Goal: Information Seeking & Learning: Learn about a topic

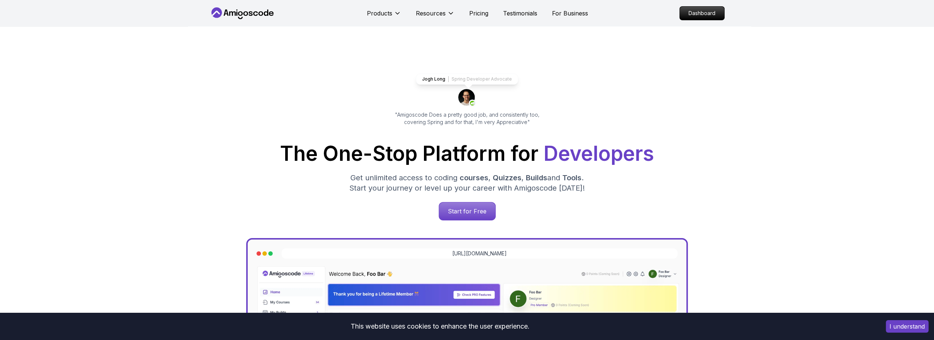
click at [906, 329] on button "I understand" at bounding box center [907, 326] width 43 height 13
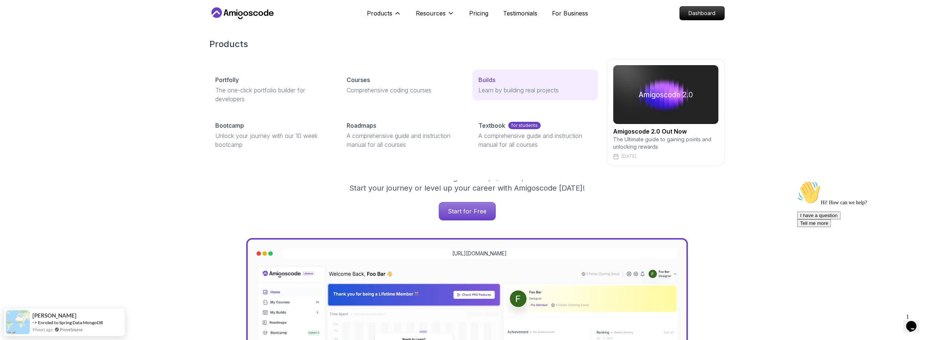
click at [528, 84] on div "Builds" at bounding box center [535, 79] width 114 height 9
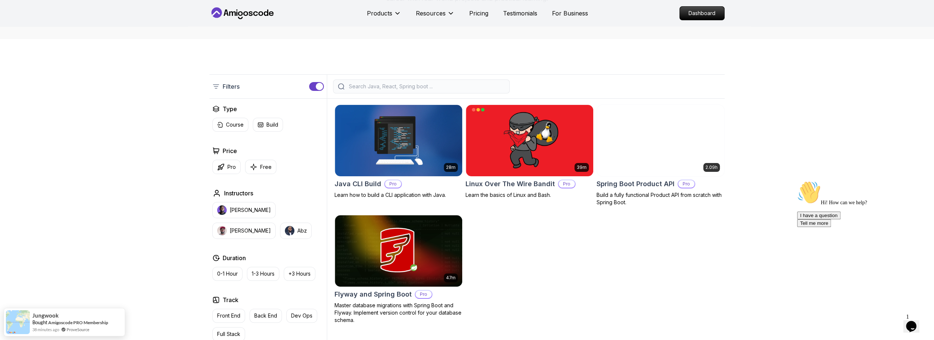
scroll to position [132, 0]
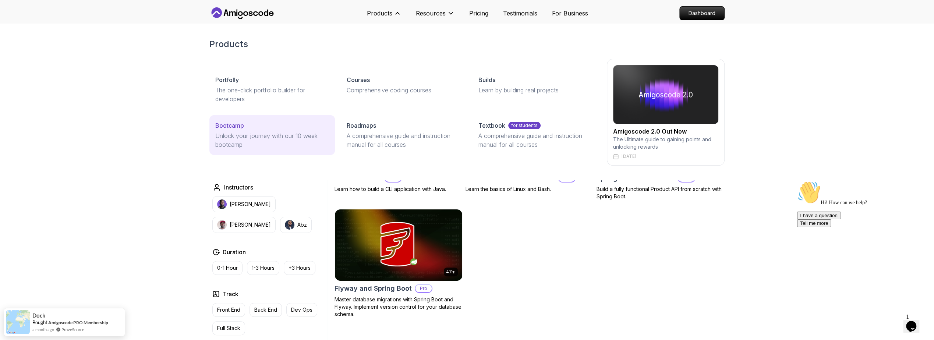
click at [258, 137] on p "Unlock your journey with our 10 week bootcamp" at bounding box center [272, 140] width 114 height 18
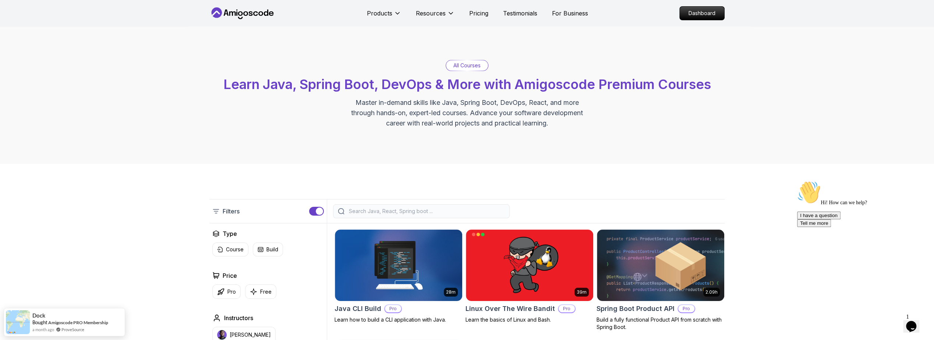
scroll to position [0, 0]
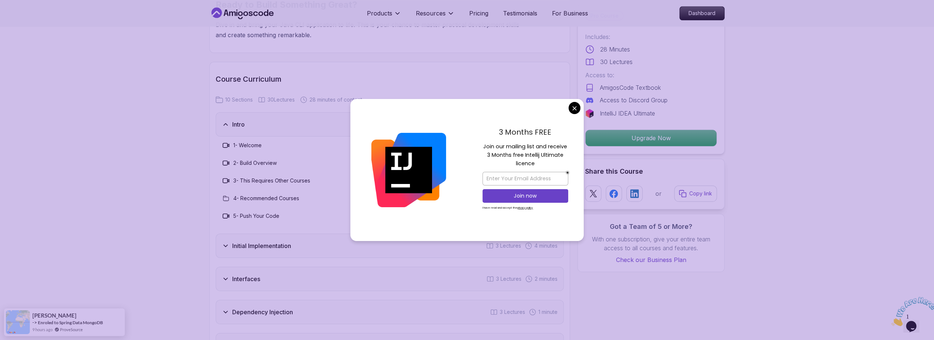
scroll to position [839, 0]
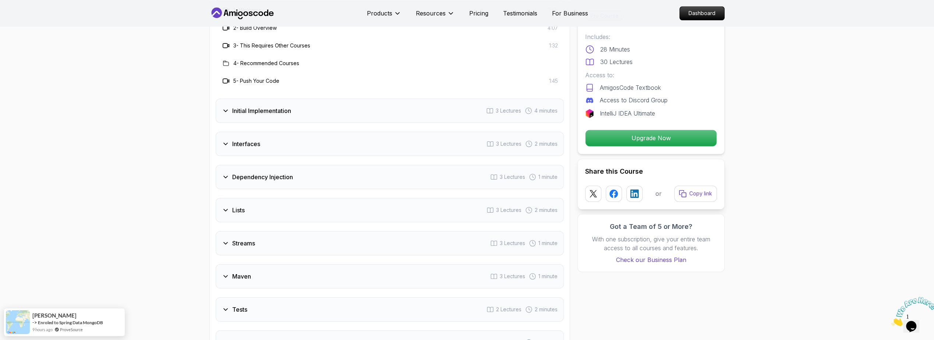
click at [260, 174] on h3 "Dependency Injection" at bounding box center [262, 177] width 61 height 9
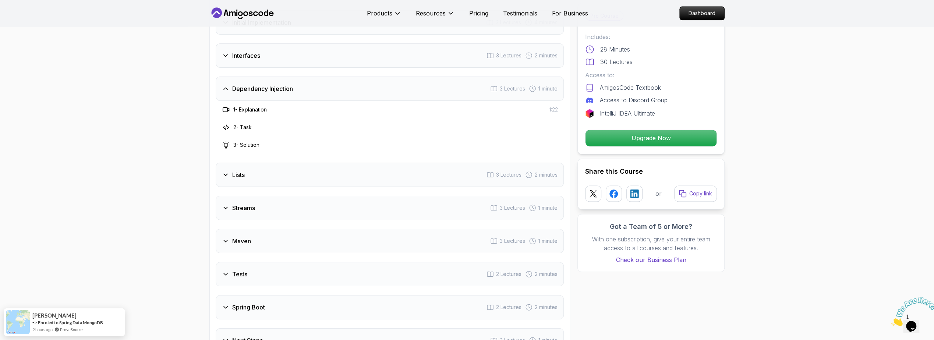
click at [249, 208] on h3 "Streams" at bounding box center [243, 208] width 23 height 9
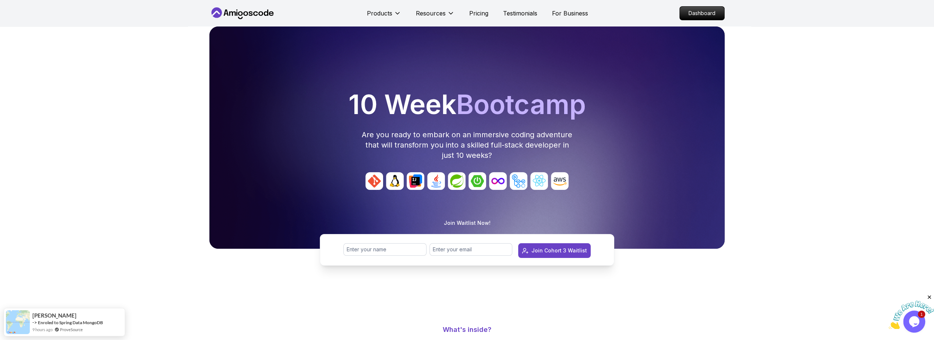
scroll to position [177, 0]
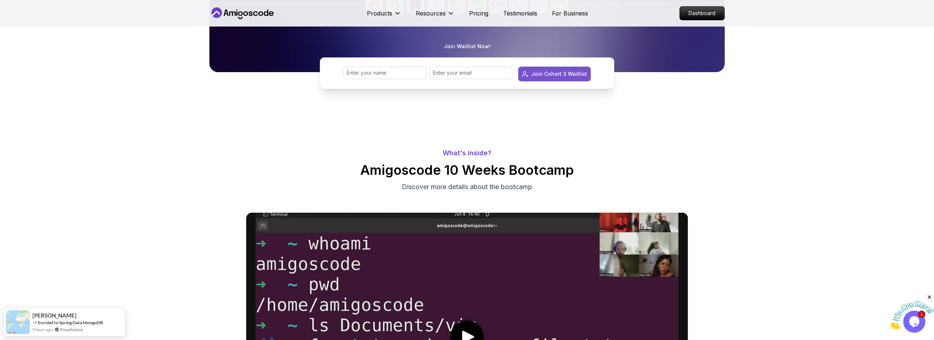
click at [550, 74] on div "Join Cohort 3 Waitlist" at bounding box center [559, 73] width 56 height 7
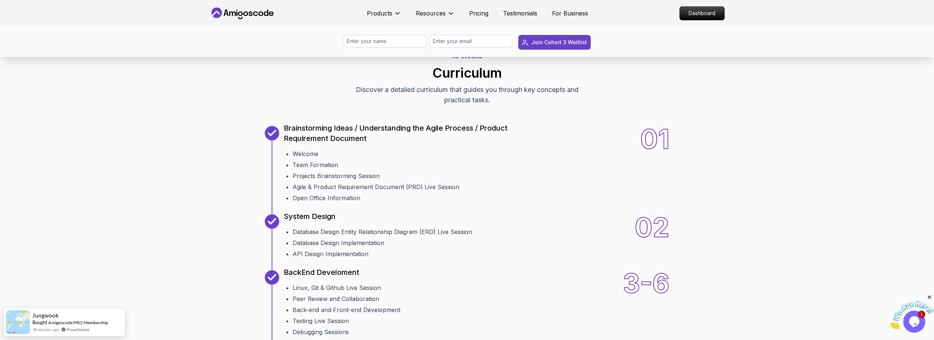
scroll to position [839, 0]
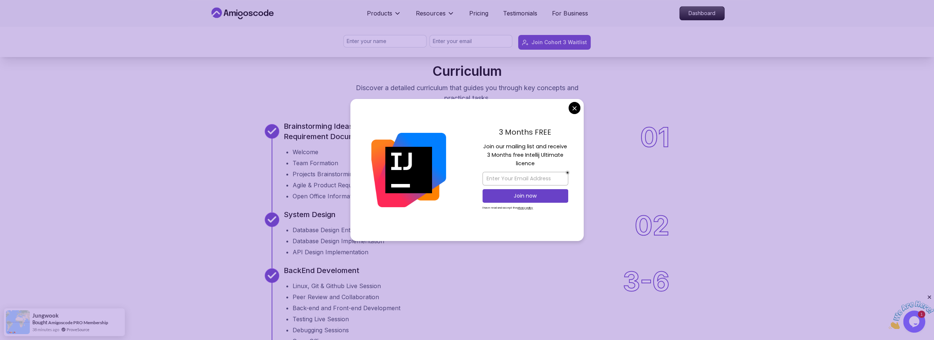
click at [570, 111] on div "3 Months FREE Join our mailing list and receive 3 Months free Intellij Ultimate…" at bounding box center [466, 170] width 233 height 142
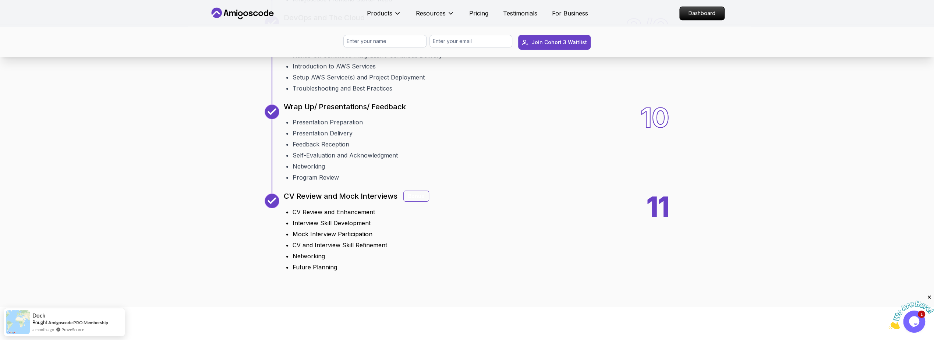
scroll to position [1280, 0]
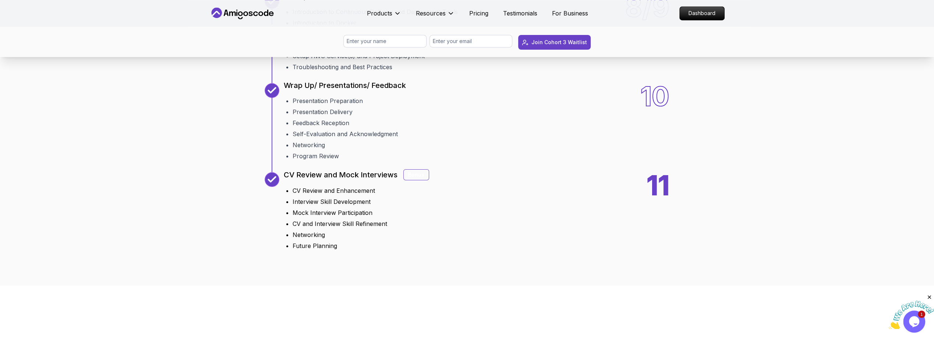
click at [414, 174] on div "Bonus" at bounding box center [416, 174] width 26 height 11
click at [665, 178] on div "11" at bounding box center [658, 211] width 23 height 78
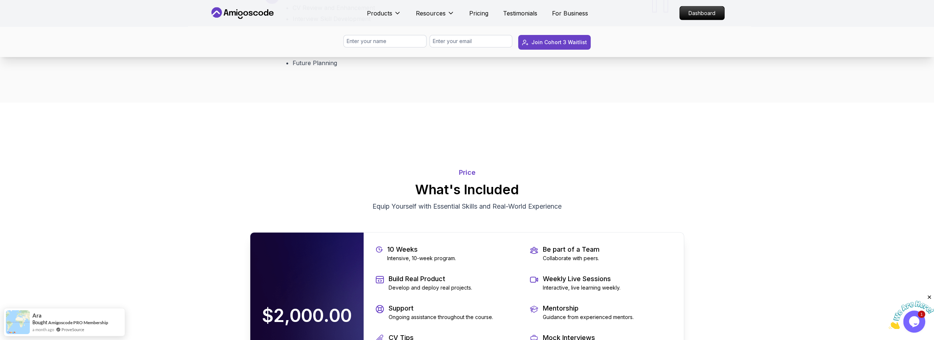
scroll to position [1546, 0]
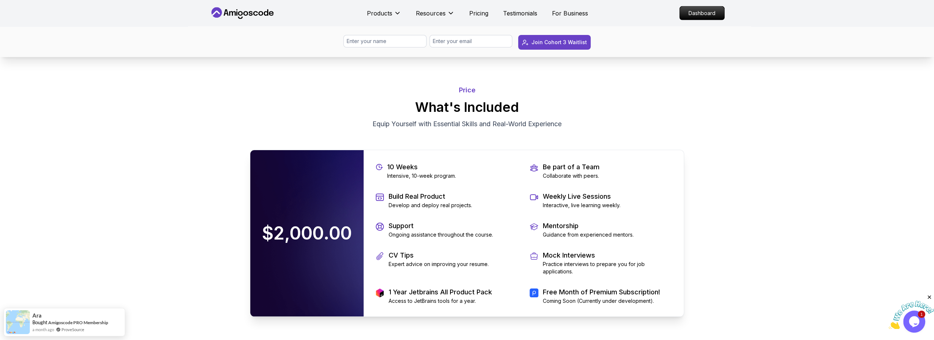
drag, startPoint x: 268, startPoint y: 233, endPoint x: 345, endPoint y: 231, distance: 77.7
click at [345, 231] on p "$2,000.00" at bounding box center [307, 233] width 105 height 32
click at [328, 232] on p "$2,000.00" at bounding box center [307, 233] width 105 height 32
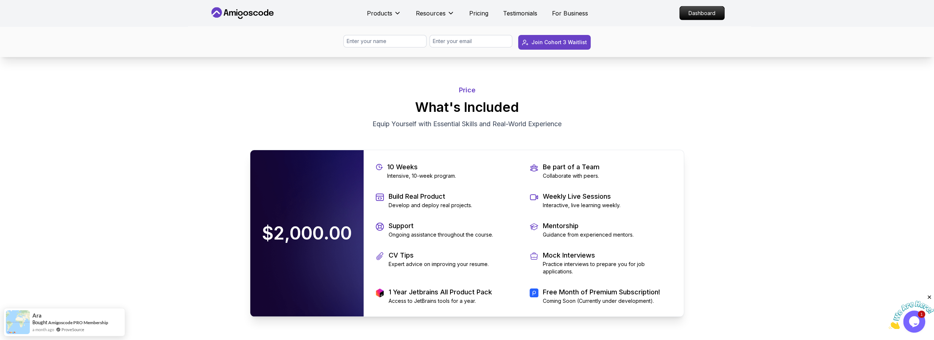
click at [194, 222] on main "10 Week Bootcamp Are you ready to embark on an immersive coding adventure that …" at bounding box center [467, 227] width 934 height 3492
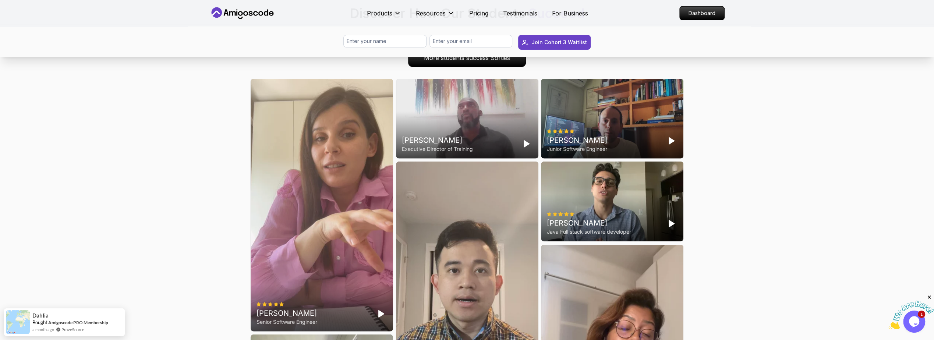
scroll to position [2032, 0]
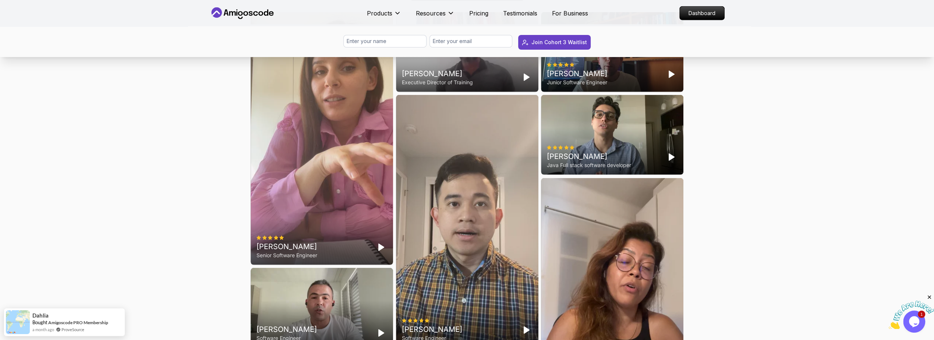
click at [379, 247] on polygon "Play" at bounding box center [381, 247] width 5 height 7
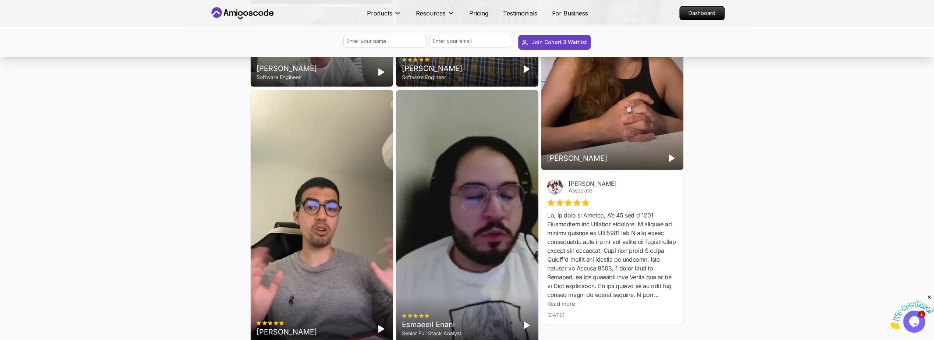
scroll to position [2297, 0]
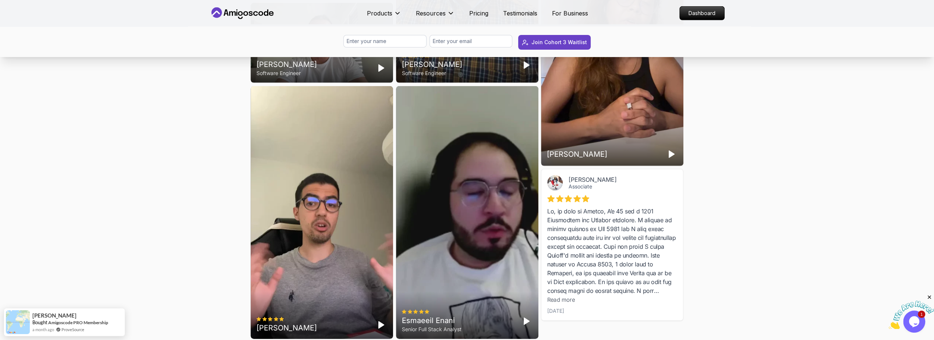
click at [382, 325] on icon "Play" at bounding box center [381, 325] width 9 height 9
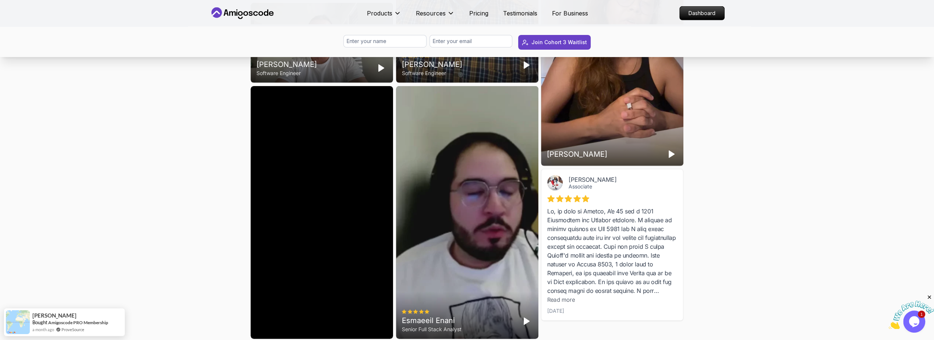
click at [184, 227] on div "Students Success Discover How Our Students Succeed See how our students are ach…" at bounding box center [467, -1] width 934 height 755
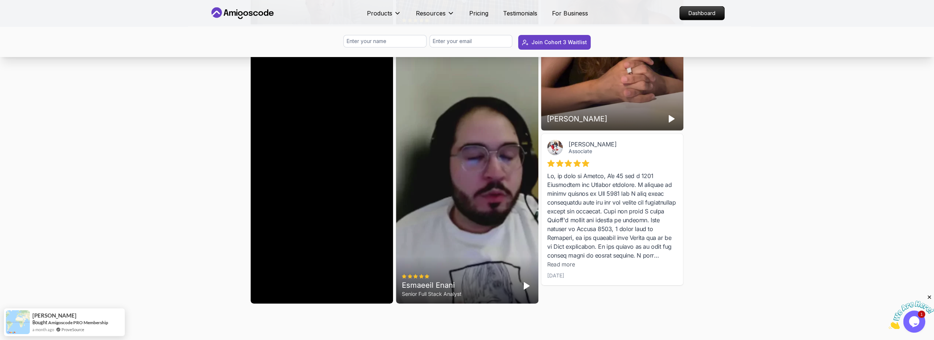
scroll to position [2340, 0]
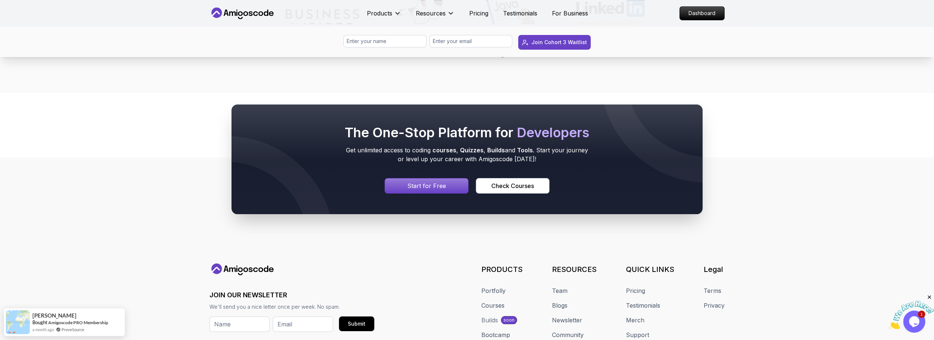
scroll to position [3534, 0]
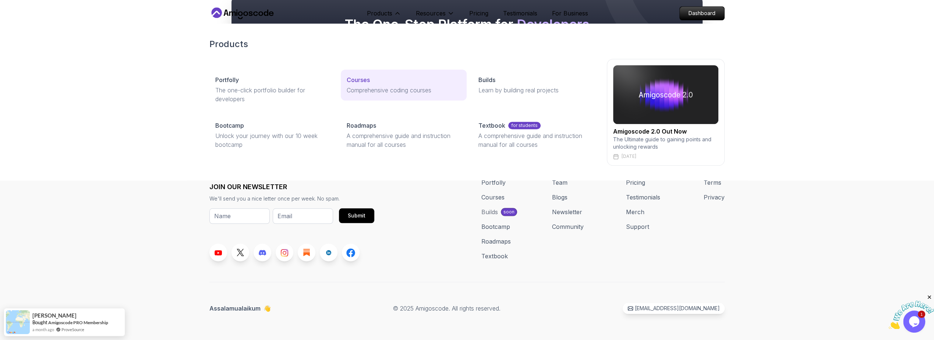
click at [409, 92] on p "Comprehensive coding courses" at bounding box center [404, 90] width 114 height 9
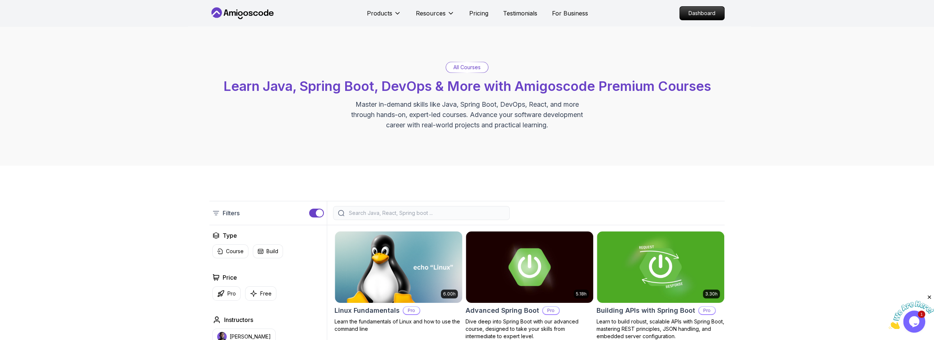
scroll to position [44, 0]
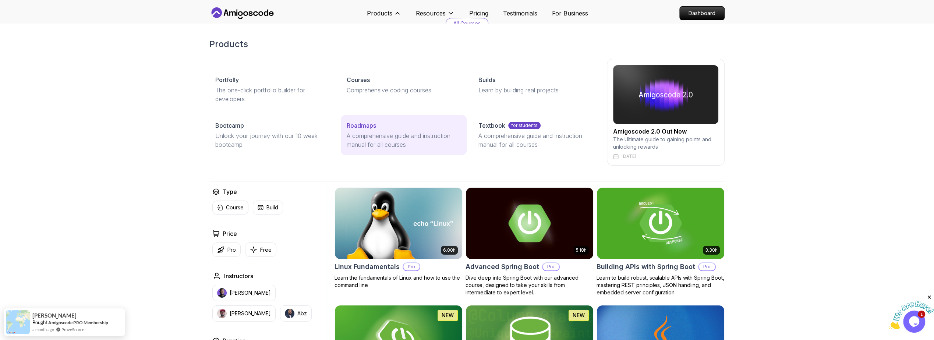
click at [386, 131] on p "A comprehensive guide and instruction manual for all courses" at bounding box center [404, 140] width 114 height 18
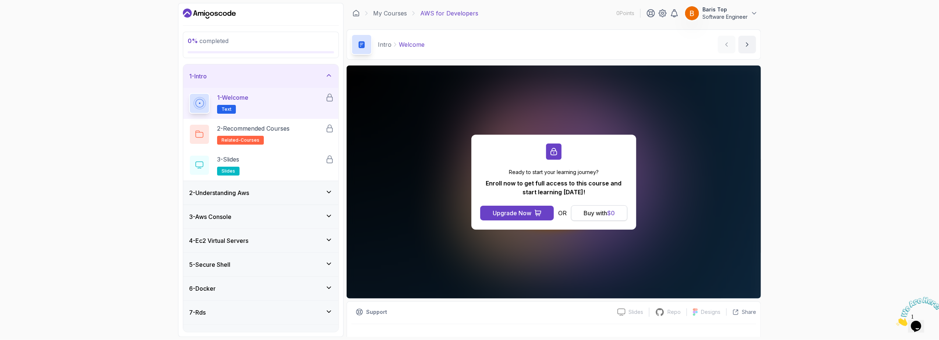
click at [597, 210] on div "Buy with $ 0" at bounding box center [599, 213] width 31 height 9
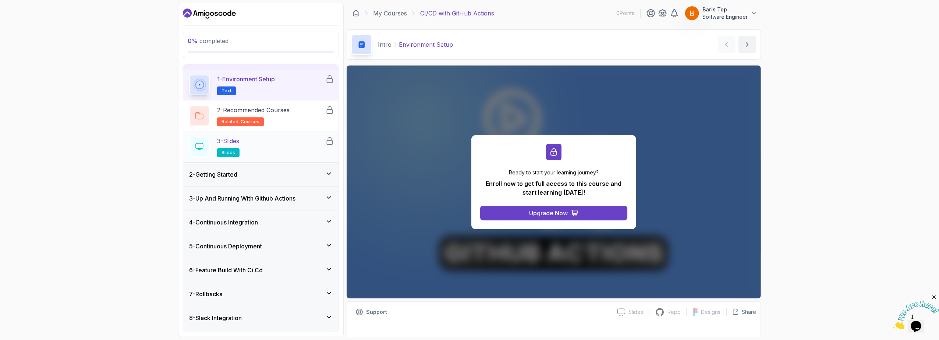
scroll to position [38, 0]
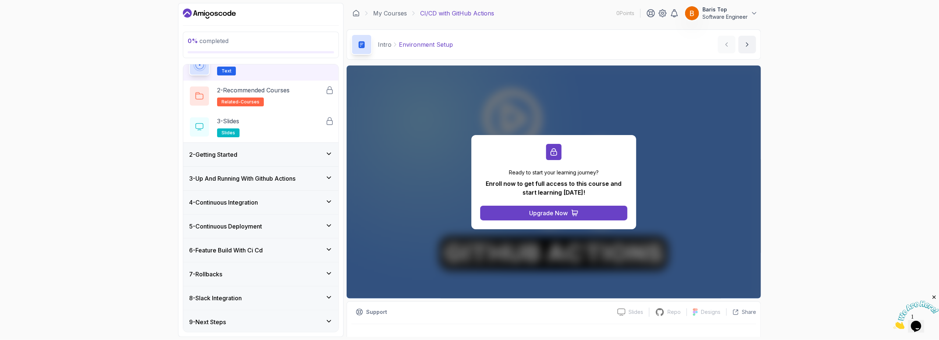
click at [244, 251] on h3 "6 - Feature Build With Ci Cd" at bounding box center [226, 250] width 74 height 9
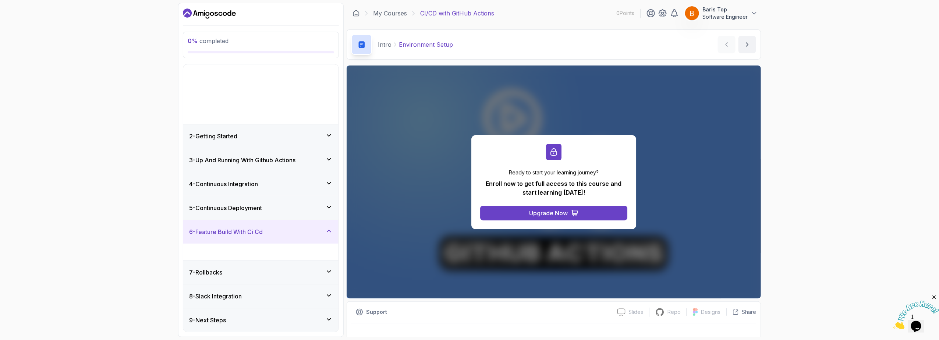
scroll to position [0, 0]
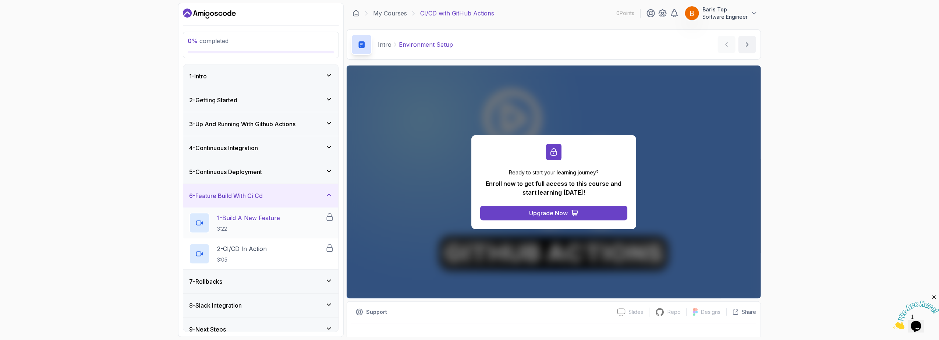
click at [245, 218] on p "1 - Build A New Feature" at bounding box center [248, 217] width 63 height 9
click at [250, 174] on h3 "5 - Continuous Deployment" at bounding box center [225, 171] width 73 height 9
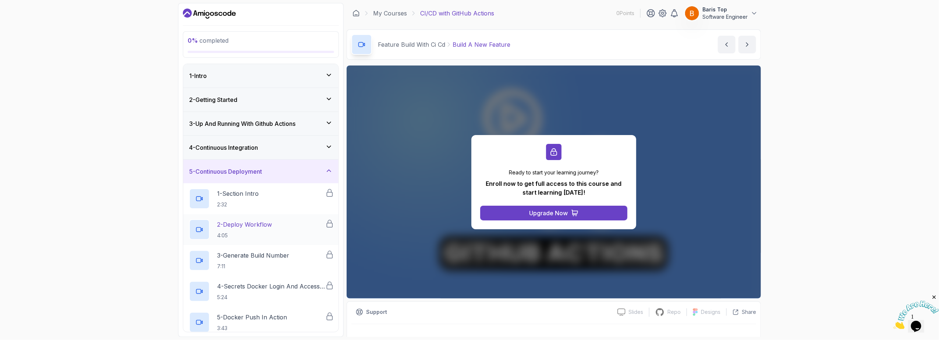
click at [253, 232] on p "4:05" at bounding box center [244, 235] width 55 height 7
click at [257, 259] on p "3 - Generate Build Number" at bounding box center [253, 255] width 72 height 9
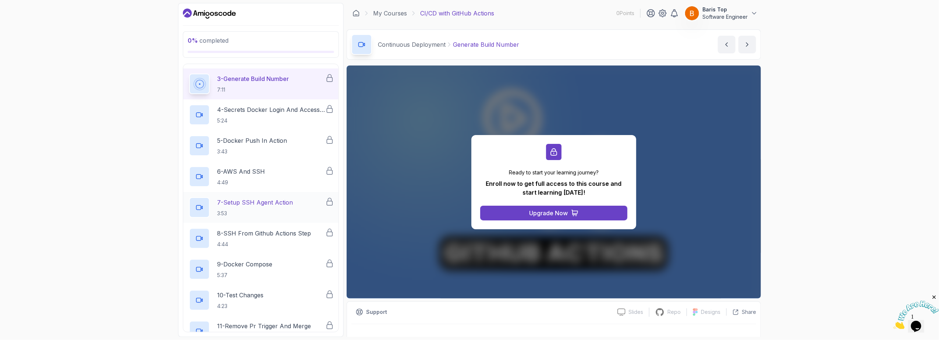
scroll to position [265, 0]
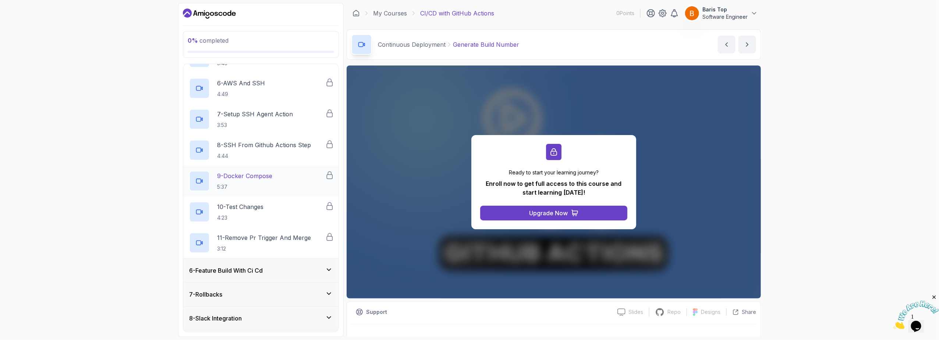
click at [270, 185] on p "5:37" at bounding box center [244, 186] width 55 height 7
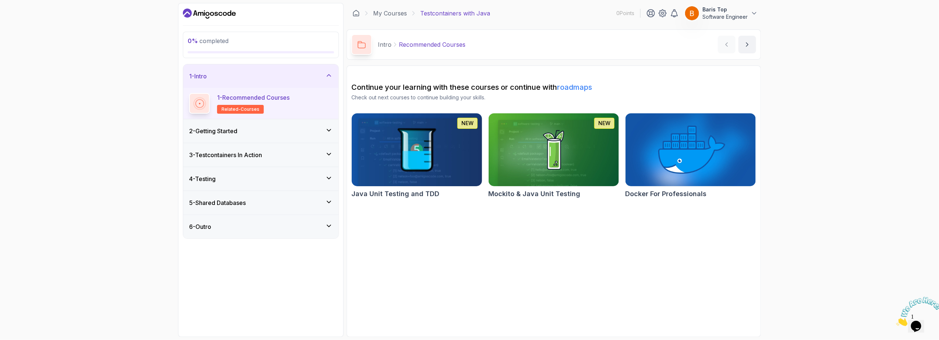
click at [406, 149] on img at bounding box center [417, 150] width 137 height 77
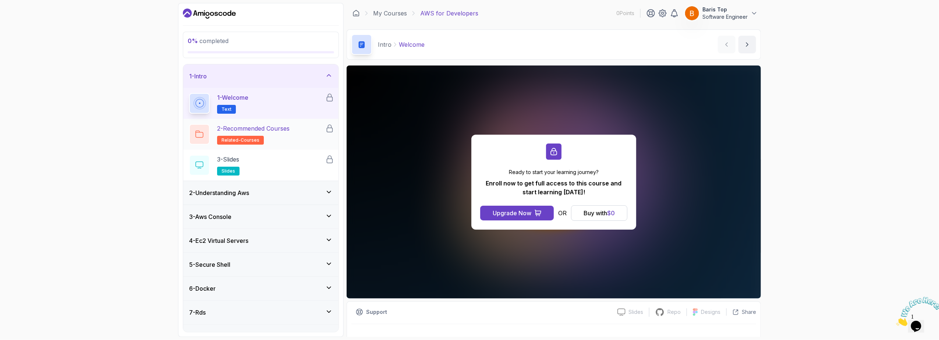
click at [288, 134] on h2 "2 - Recommended Courses related-courses" at bounding box center [253, 134] width 73 height 21
click at [286, 102] on div "1 - Welcome Text" at bounding box center [257, 103] width 136 height 21
click at [505, 218] on button "Upgrade Now" at bounding box center [517, 213] width 74 height 15
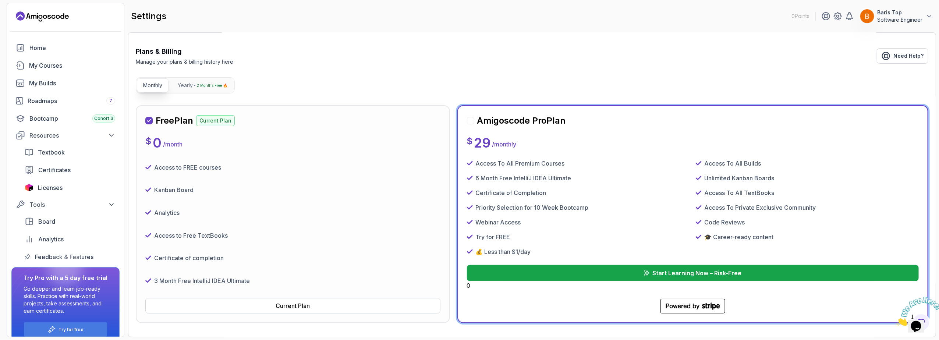
scroll to position [88, 0]
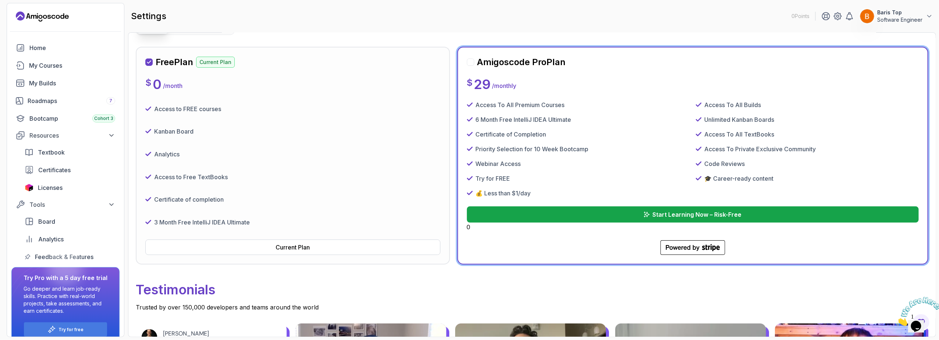
click at [470, 63] on div at bounding box center [470, 62] width 7 height 7
click at [471, 61] on div at bounding box center [470, 62] width 7 height 7
drag, startPoint x: 473, startPoint y: 225, endPoint x: 467, endPoint y: 224, distance: 5.9
click at [467, 224] on div "Start Learning Now – Risk-Free 0" at bounding box center [693, 218] width 452 height 25
click at [482, 227] on div "Start Learning Now – Risk-Free 0" at bounding box center [693, 218] width 452 height 25
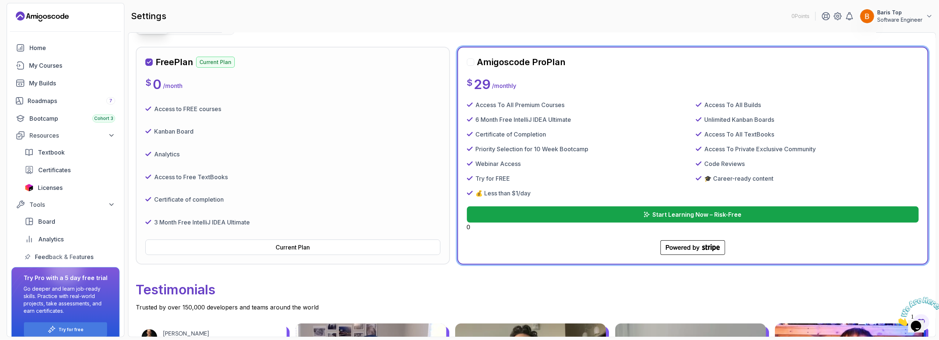
click at [471, 228] on div "Start Learning Now – Risk-Free 0" at bounding box center [693, 218] width 452 height 25
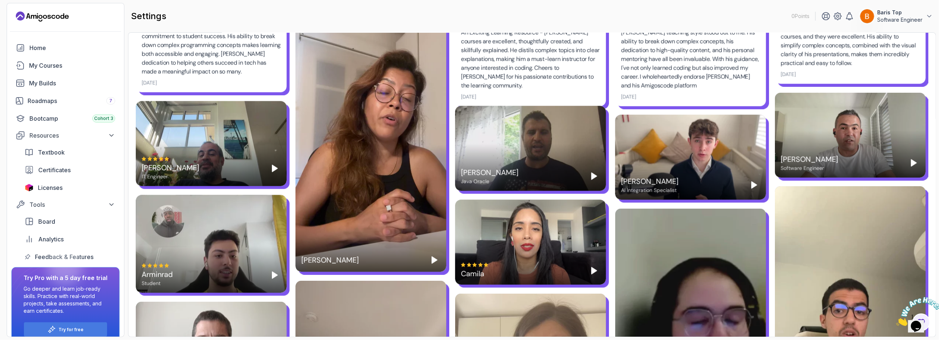
scroll to position [618, 0]
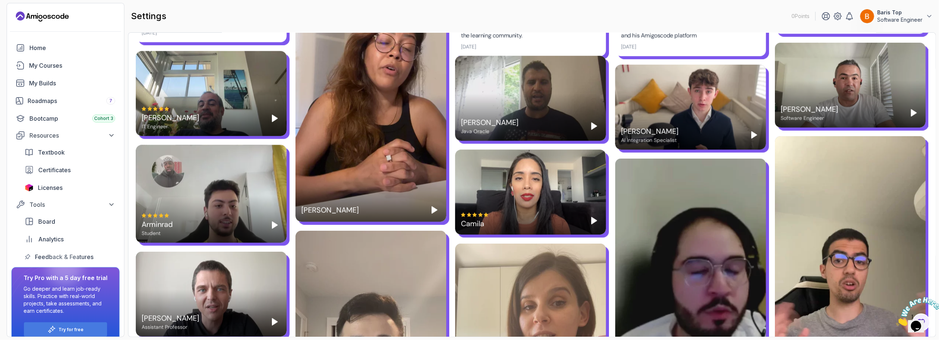
click at [588, 218] on button "Play" at bounding box center [594, 221] width 12 height 12
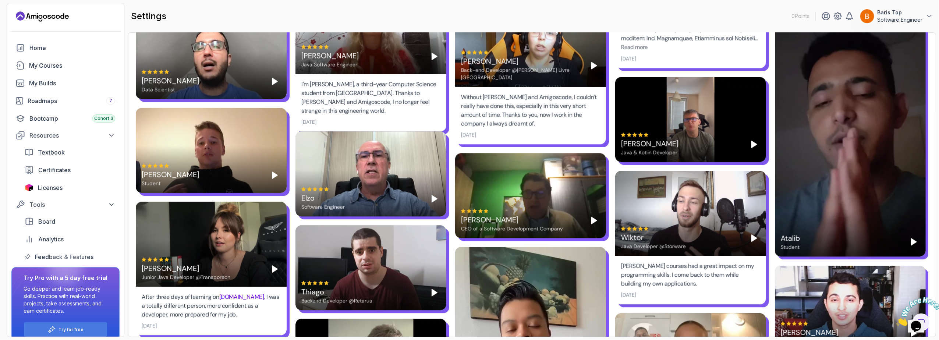
scroll to position [1148, 0]
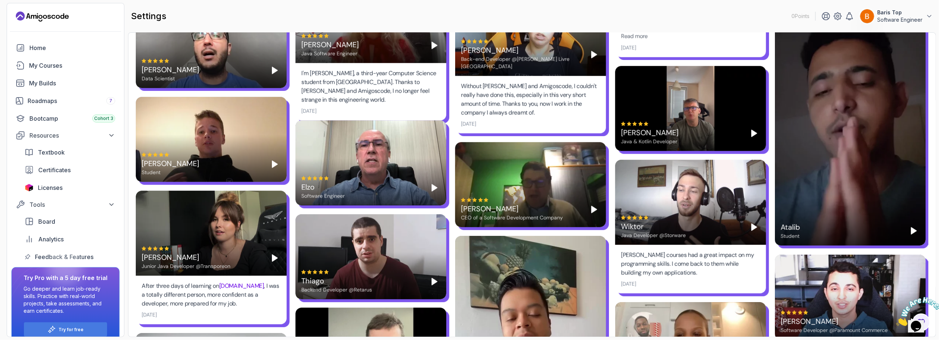
click at [272, 163] on polygon "Play" at bounding box center [274, 164] width 5 height 7
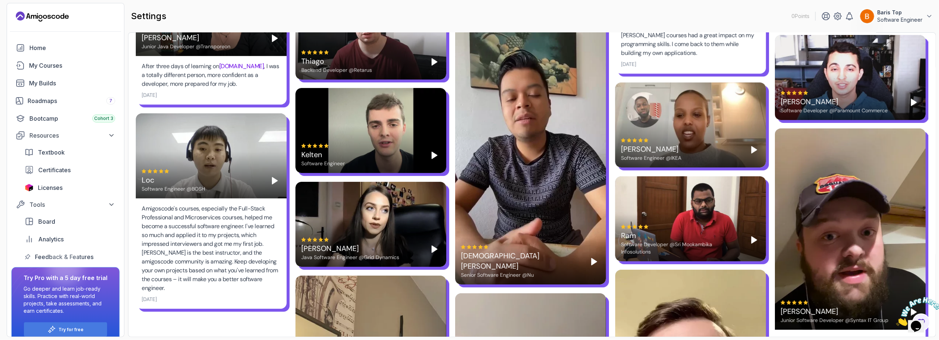
scroll to position [1369, 0]
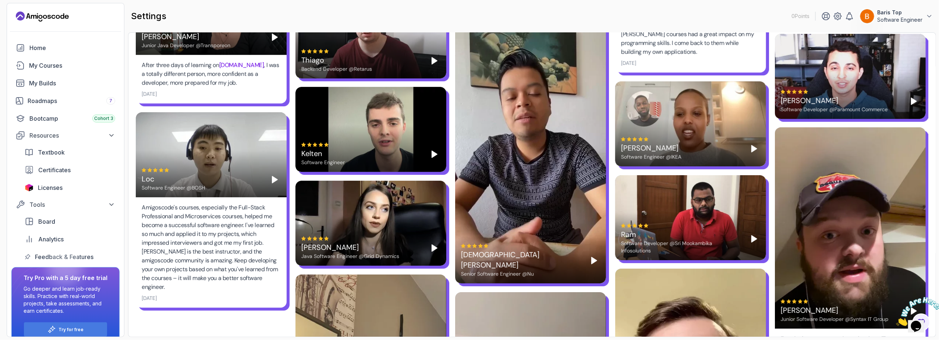
click at [273, 178] on polygon "Play" at bounding box center [274, 179] width 5 height 7
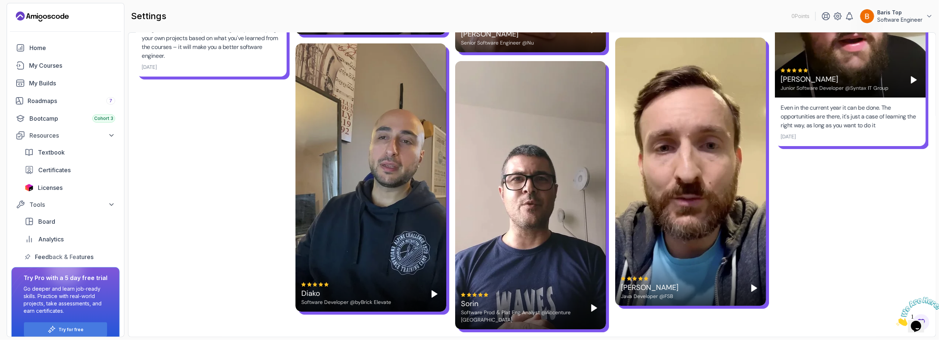
scroll to position [1601, 0]
click at [430, 292] on icon "Play" at bounding box center [434, 293] width 9 height 9
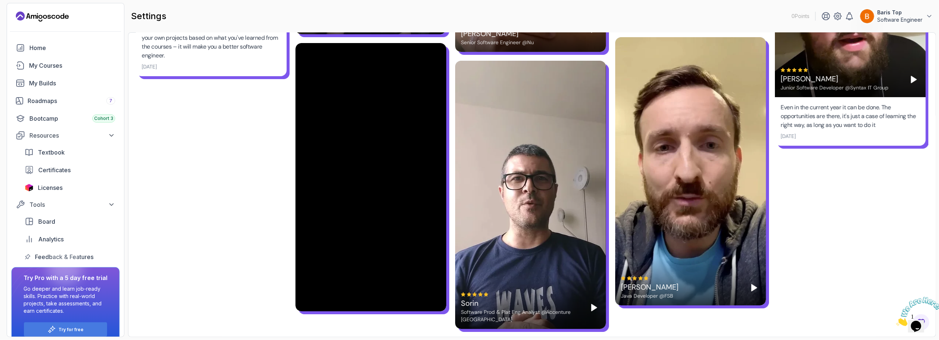
click at [756, 287] on polygon "Play" at bounding box center [754, 287] width 5 height 7
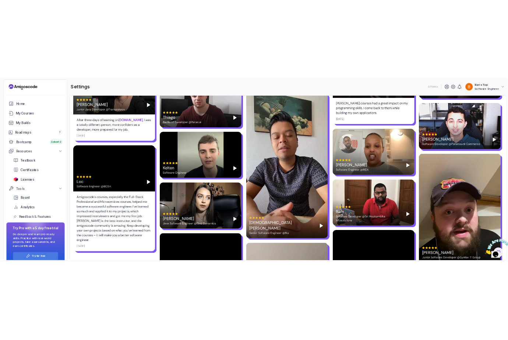
scroll to position [1336, 0]
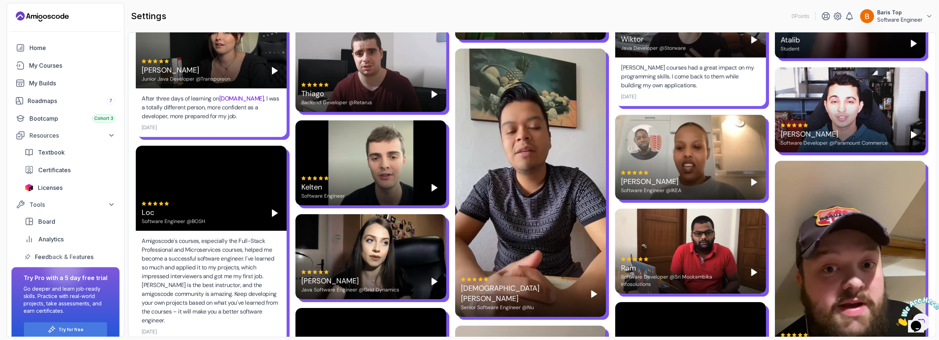
click at [752, 182] on polygon "Play" at bounding box center [754, 182] width 5 height 7
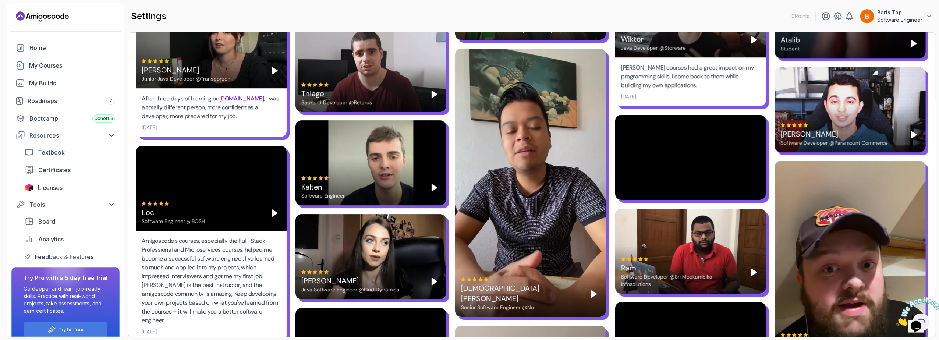
click at [754, 183] on rect "Pause" at bounding box center [752, 182] width 1 height 6
click at [755, 182] on polygon "Play" at bounding box center [754, 182] width 5 height 7
click at [630, 181] on div "Najma" at bounding box center [651, 181] width 60 height 10
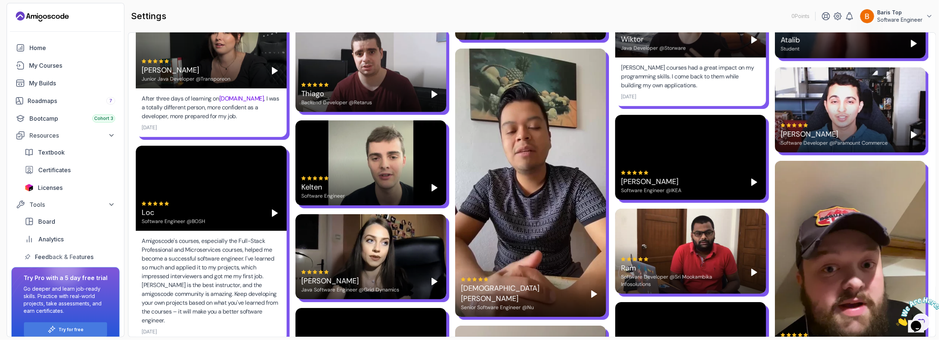
click at [694, 153] on div "Najma Software Engineer @IKEA" at bounding box center [690, 157] width 151 height 85
click at [694, 171] on div "Najma Software Engineer @IKEA" at bounding box center [690, 182] width 139 height 24
drag, startPoint x: 676, startPoint y: 146, endPoint x: 653, endPoint y: 158, distance: 25.8
click at [653, 158] on div "Najma Software Engineer @IKEA" at bounding box center [690, 157] width 151 height 85
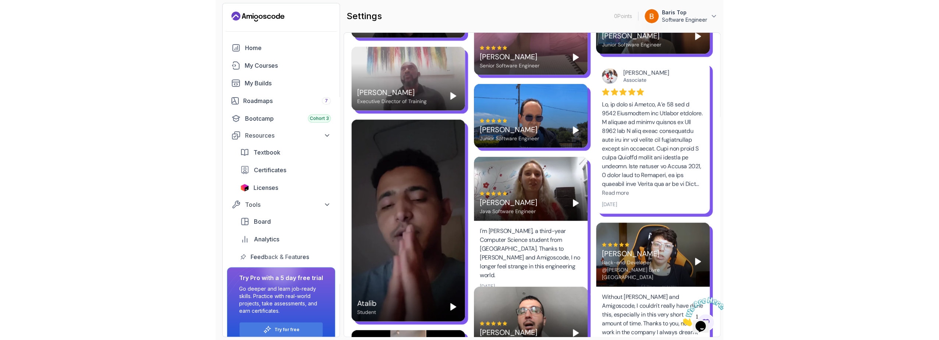
scroll to position [1185, 0]
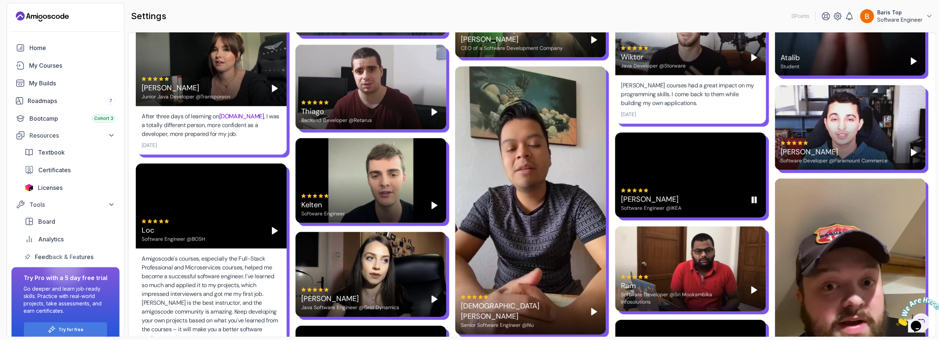
click at [703, 152] on div "Najma Software Engineer @IKEA" at bounding box center [690, 174] width 151 height 85
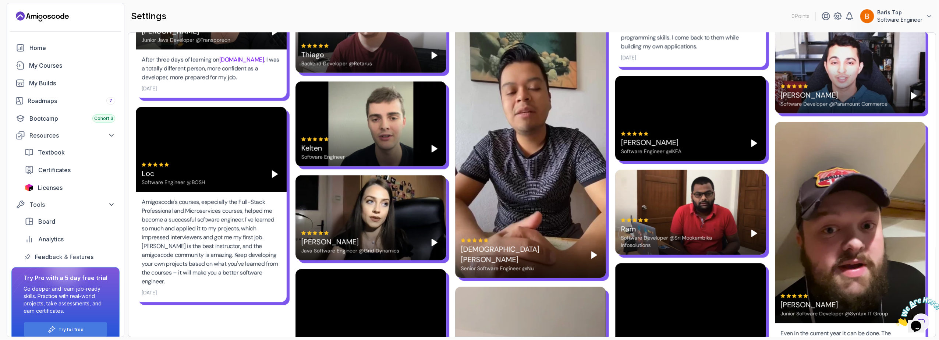
scroll to position [1450, 0]
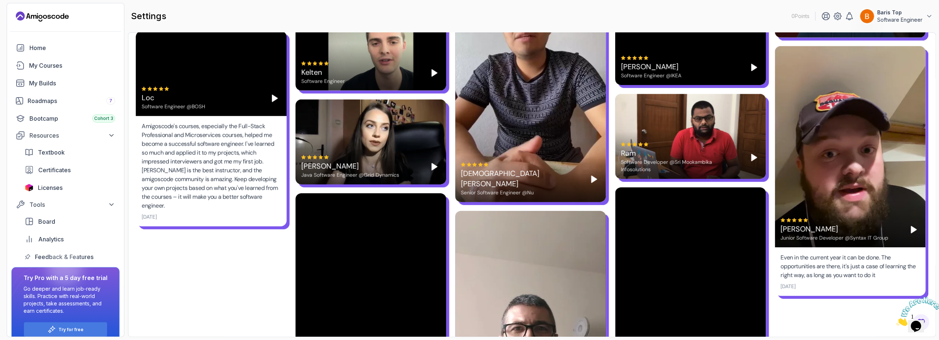
click at [382, 145] on div "Maja Java Software Engineer @Grid Dynamics" at bounding box center [371, 141] width 151 height 85
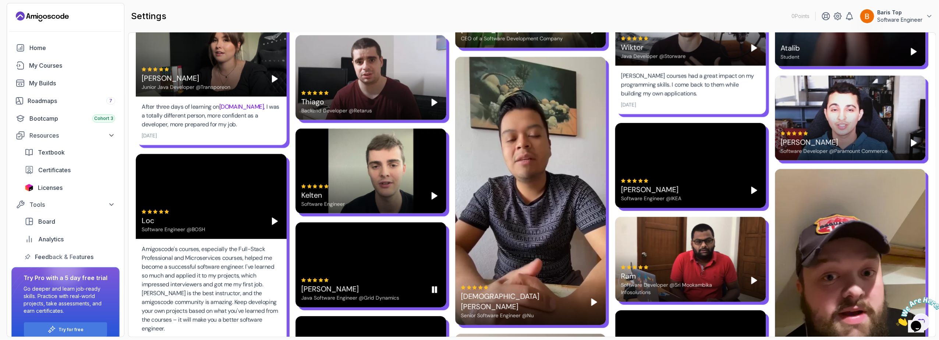
scroll to position [1291, 0]
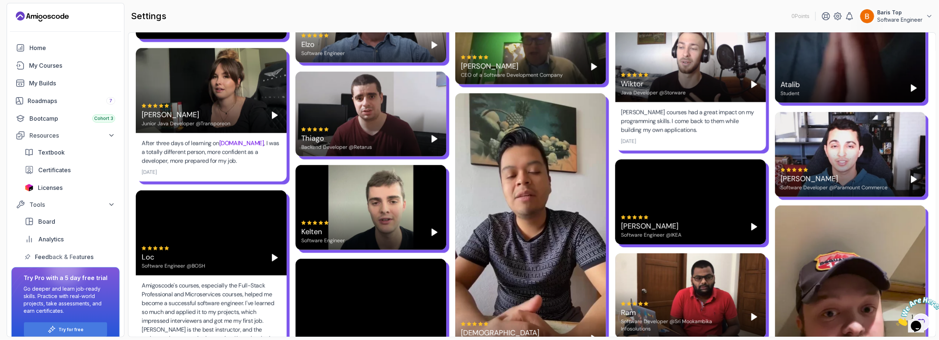
click at [249, 86] on div "Gabriela Junior Java Developer @Transporeon" at bounding box center [211, 90] width 151 height 85
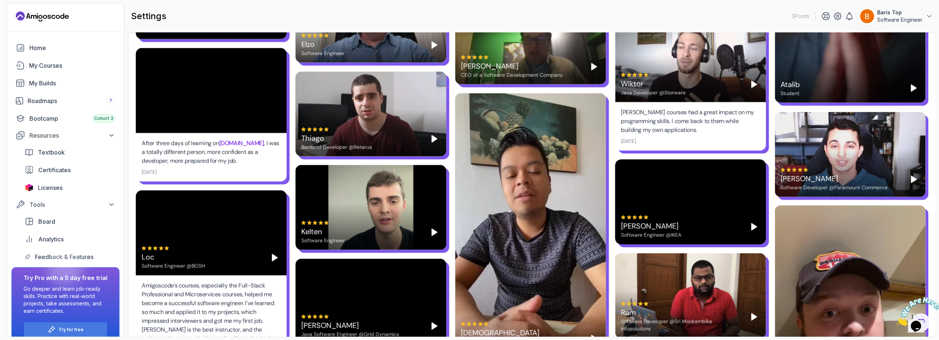
click at [694, 197] on div "Najma Software Engineer @IKEA" at bounding box center [690, 201] width 151 height 85
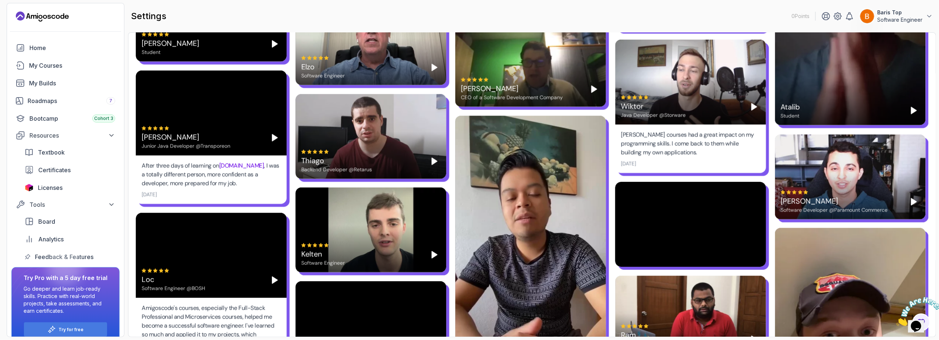
scroll to position [1247, 0]
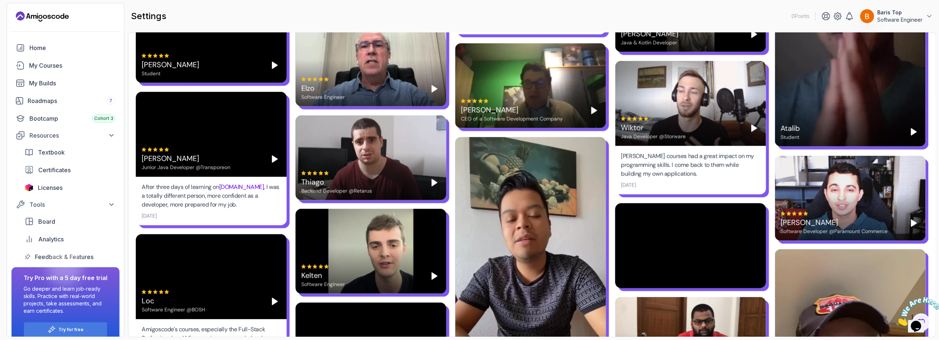
click at [687, 171] on div "Nelson's courses had a great impact on my programming skills. I come back to th…" at bounding box center [690, 165] width 139 height 26
click at [719, 173] on div "Nelson's courses had a great impact on my programming skills. I come back to th…" at bounding box center [690, 165] width 139 height 26
drag, startPoint x: 708, startPoint y: 174, endPoint x: 618, endPoint y: 157, distance: 91.7
click at [618, 157] on div "Nelson's courses had a great impact on my programming skills. I come back to th…" at bounding box center [690, 170] width 151 height 49
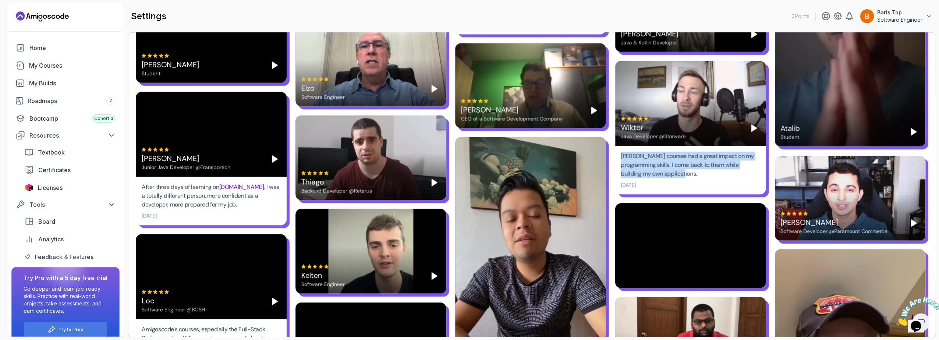
click at [618, 157] on div "Nelson's courses had a great impact on my programming skills. I come back to th…" at bounding box center [690, 170] width 151 height 49
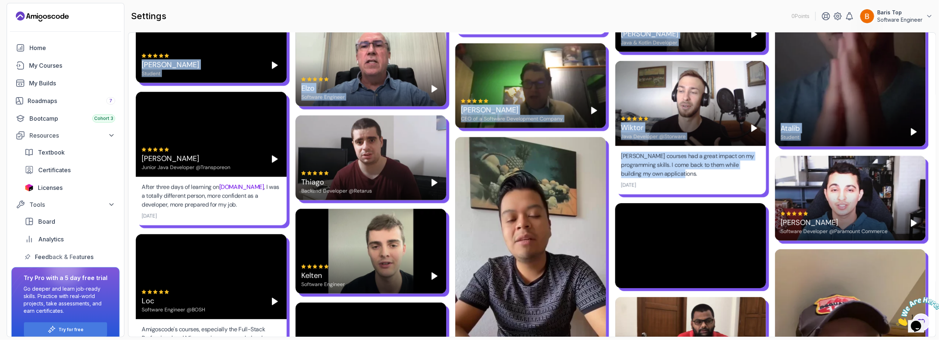
drag, startPoint x: 614, startPoint y: 153, endPoint x: 712, endPoint y: 177, distance: 100.6
click at [712, 177] on div "Nelson's courses had a great impact on my programming skills. I come back to th…" at bounding box center [690, 170] width 151 height 49
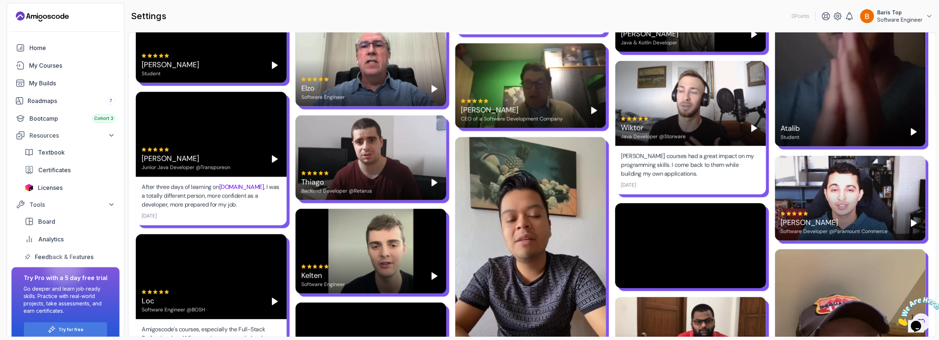
click at [687, 177] on div "Nelson's courses had a great impact on my programming skills. I come back to th…" at bounding box center [690, 170] width 151 height 49
click at [687, 174] on div "Nelson's courses had a great impact on my programming skills. I come back to th…" at bounding box center [690, 165] width 139 height 26
click at [718, 177] on div "Nelson's courses had a great impact on my programming skills. I come back to th…" at bounding box center [690, 170] width 151 height 49
click at [640, 238] on div "Najma Software Engineer @IKEA" at bounding box center [690, 245] width 151 height 85
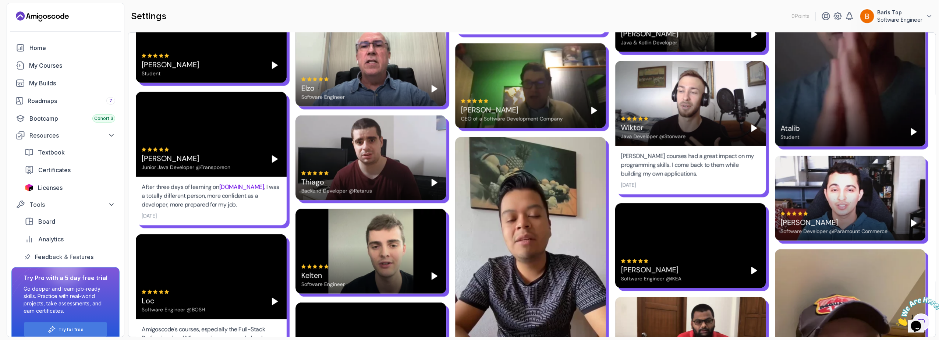
click at [684, 236] on div "Najma Software Engineer @IKEA" at bounding box center [690, 245] width 151 height 85
drag, startPoint x: 654, startPoint y: 183, endPoint x: 622, endPoint y: 154, distance: 43.2
click at [622, 154] on div "Nelson's courses had a great impact on my programming skills. I come back to th…" at bounding box center [690, 170] width 151 height 49
click at [621, 154] on div "Nelson's courses had a great impact on my programming skills. I come back to th…" at bounding box center [690, 165] width 139 height 26
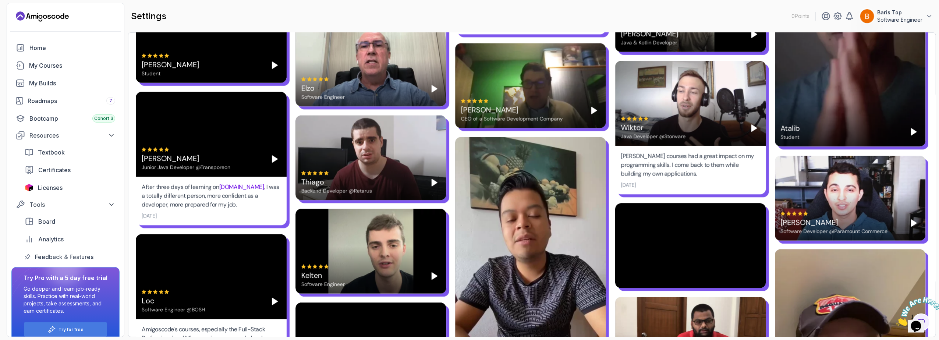
click at [616, 154] on div "Nelson's courses had a great impact on my programming skills. I come back to th…" at bounding box center [690, 170] width 151 height 49
drag, startPoint x: 614, startPoint y: 152, endPoint x: 657, endPoint y: 184, distance: 53.6
click at [657, 184] on div "Apr 12, 2022" at bounding box center [690, 184] width 139 height 7
click at [689, 232] on div "Najma Software Engineer @IKEA" at bounding box center [690, 245] width 151 height 85
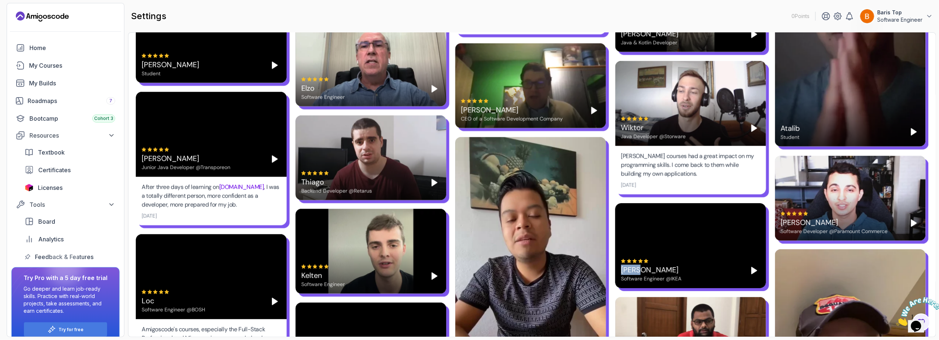
click at [689, 232] on div "Najma Software Engineer @IKEA" at bounding box center [690, 245] width 151 height 85
click at [689, 232] on video at bounding box center [690, 245] width 151 height 85
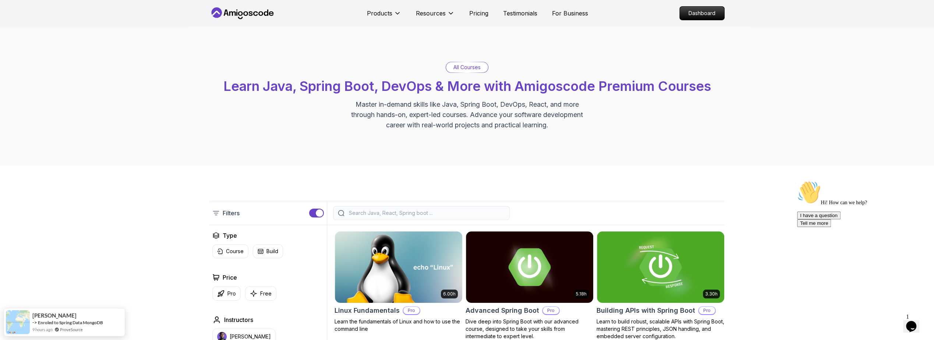
click at [376, 212] on input "search" at bounding box center [426, 212] width 158 height 7
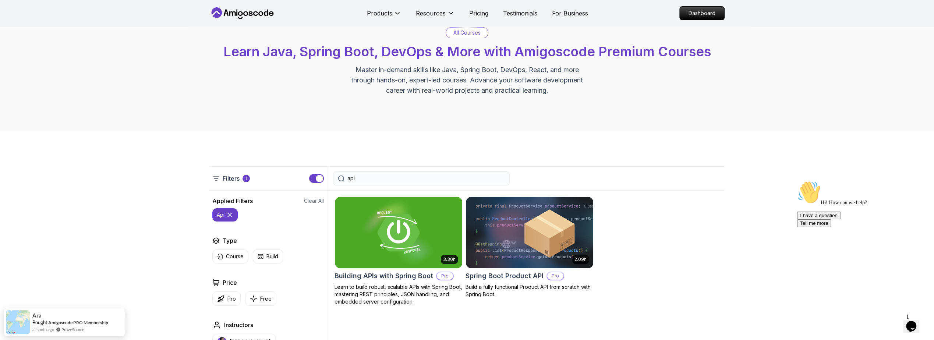
scroll to position [88, 0]
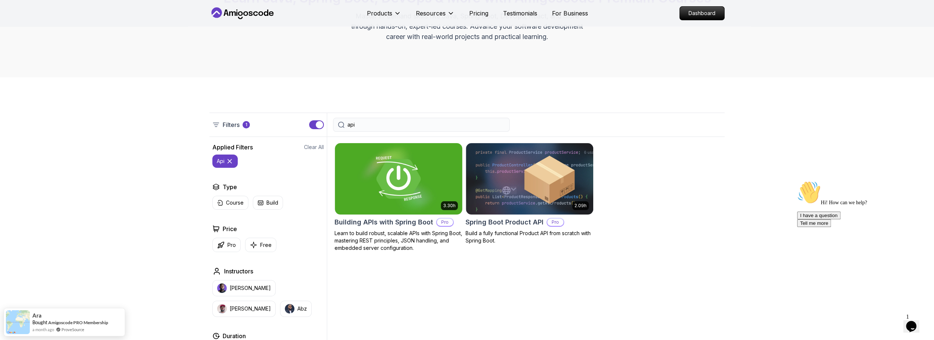
type input "api"
click at [388, 223] on h2 "Building APIs with Spring Boot" at bounding box center [384, 222] width 99 height 10
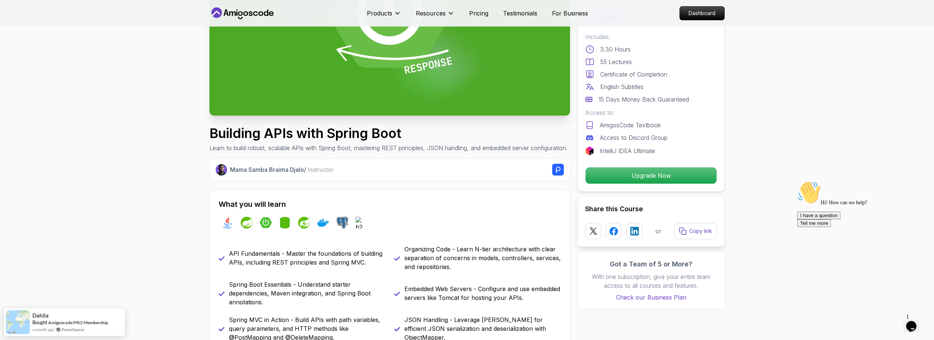
scroll to position [265, 0]
